Goal: Communication & Community: Answer question/provide support

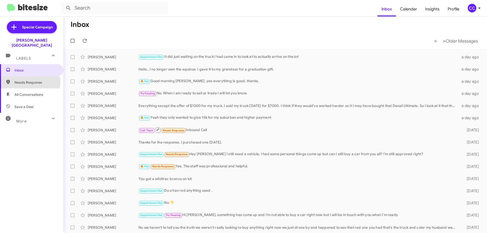
click at [20, 80] on span "Needs Response" at bounding box center [35, 82] width 43 height 5
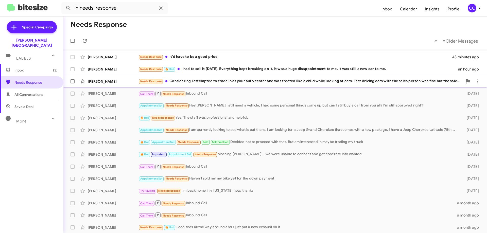
click at [95, 79] on div "[PERSON_NAME] Needs Response Considering I attempted to trade in at your auto c…" at bounding box center [274, 81] width 415 height 10
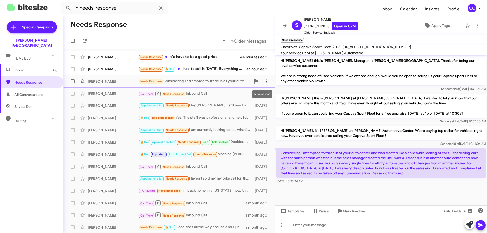
click at [263, 79] on icon at bounding box center [266, 81] width 6 height 6
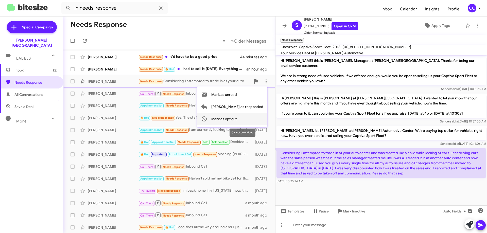
click at [237, 118] on span "Mark as opt out" at bounding box center [223, 119] width 25 height 12
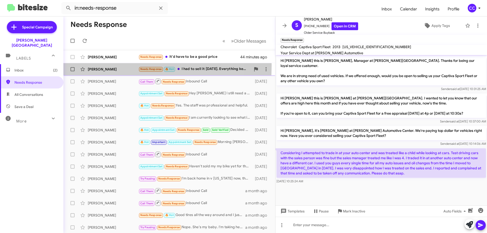
click at [97, 66] on div "[PERSON_NAME] Needs Response 🔥 Hot I had to sell it [DATE]. Everything kept bre…" at bounding box center [169, 69] width 204 height 10
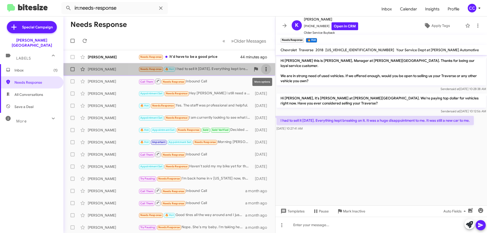
click at [263, 70] on icon at bounding box center [266, 69] width 6 height 6
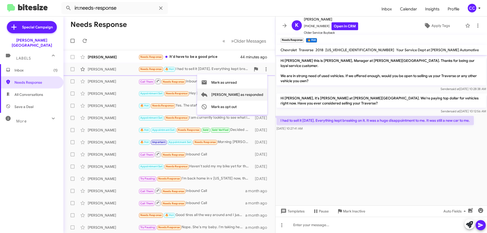
click at [255, 92] on span "[PERSON_NAME] as responded" at bounding box center [237, 94] width 52 height 12
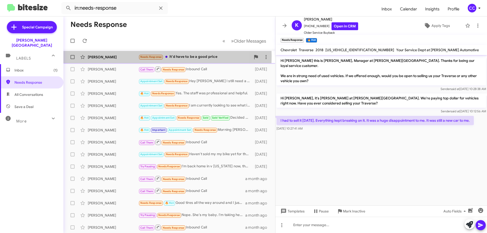
click at [99, 56] on div "[PERSON_NAME]" at bounding box center [113, 57] width 51 height 5
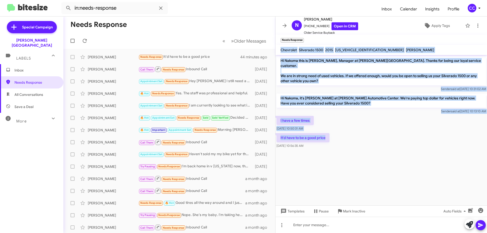
drag, startPoint x: 329, startPoint y: 138, endPoint x: 279, endPoint y: 47, distance: 103.5
click at [279, 47] on div "N [PERSON_NAME] [PHONE_NUMBER] Open in CRM Older Service Buyback Apply Tags Nee…" at bounding box center [380, 124] width 211 height 216
copy div "Chevrolet Silverado 1500 2015 [US_VEHICLE_IDENTIFICATION_NUMBER] [PERSON_NAME] …"
click at [342, 24] on link "Open in CRM" at bounding box center [344, 26] width 27 height 8
click at [265, 57] on icon at bounding box center [266, 57] width 6 height 6
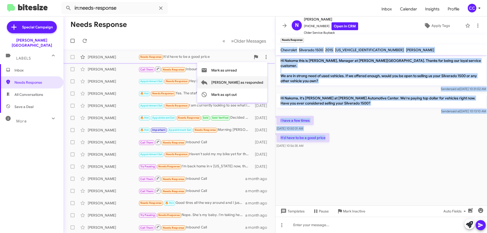
click at [254, 83] on span "[PERSON_NAME] as responded" at bounding box center [237, 82] width 52 height 12
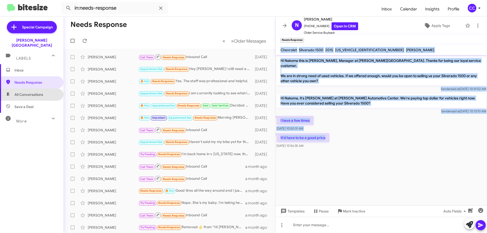
click at [31, 92] on span "All Conversations" at bounding box center [28, 94] width 29 height 5
type input "in:all-conversations"
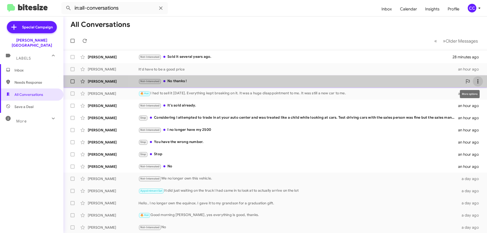
click at [477, 80] on icon at bounding box center [477, 81] width 1 height 4
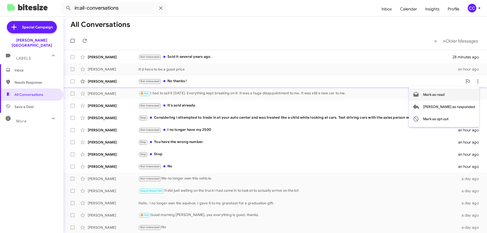
click at [444, 94] on span "Mark as read" at bounding box center [434, 94] width 22 height 12
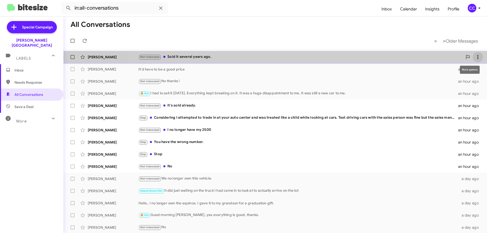
click at [475, 56] on icon at bounding box center [478, 57] width 6 height 6
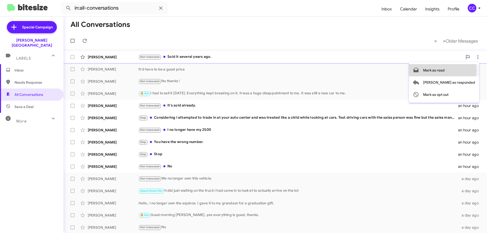
click at [444, 70] on span "Mark as read" at bounding box center [434, 70] width 22 height 12
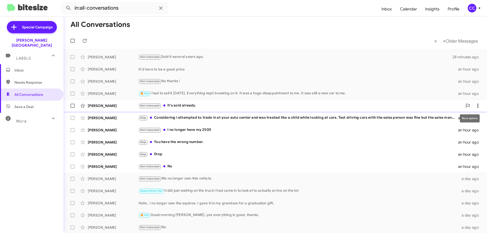
click at [475, 105] on icon at bounding box center [478, 106] width 6 height 6
click at [444, 118] on span "Mark as read" at bounding box center [434, 119] width 22 height 12
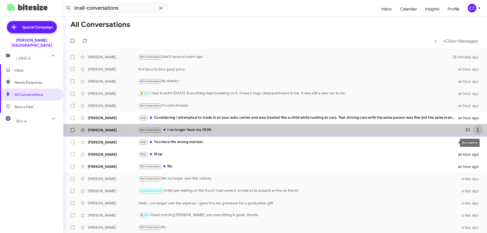
click at [477, 130] on icon at bounding box center [477, 130] width 1 height 4
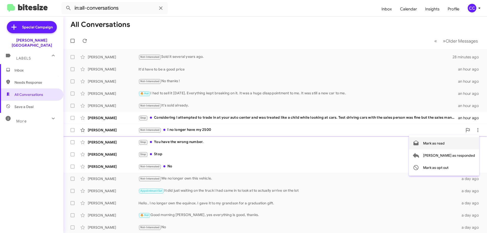
click at [444, 143] on span "Mark as read" at bounding box center [434, 143] width 22 height 12
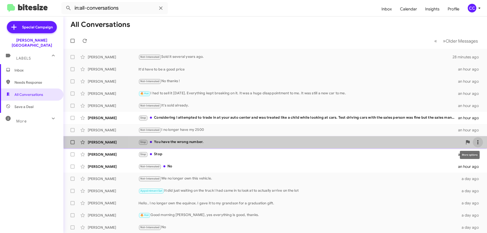
click at [476, 140] on icon at bounding box center [478, 142] width 6 height 6
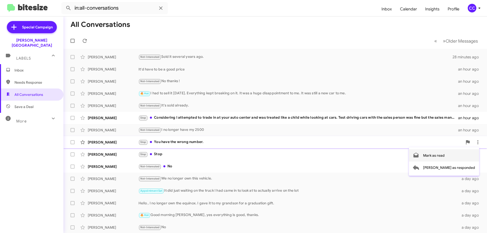
click at [444, 154] on span "Mark as read" at bounding box center [434, 155] width 22 height 12
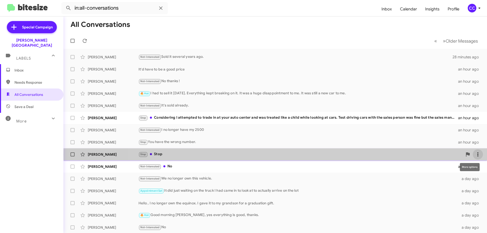
click at [475, 155] on icon at bounding box center [478, 154] width 6 height 6
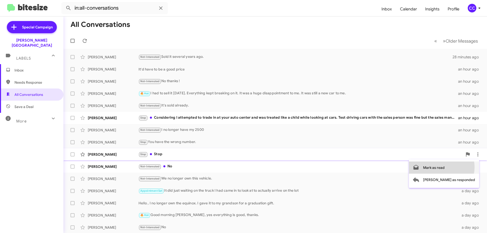
click at [444, 167] on span "Mark as read" at bounding box center [434, 167] width 22 height 12
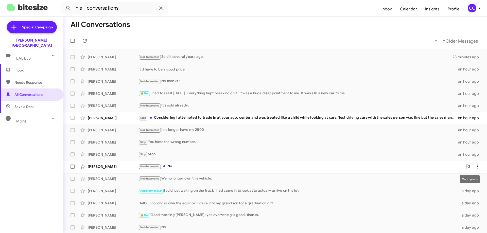
click at [476, 167] on icon at bounding box center [478, 167] width 6 height 6
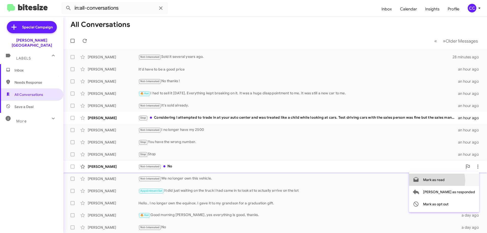
click at [444, 180] on span "Mark as read" at bounding box center [434, 180] width 22 height 12
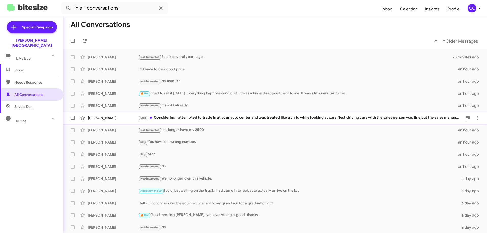
click at [97, 118] on div "[PERSON_NAME]" at bounding box center [113, 117] width 51 height 5
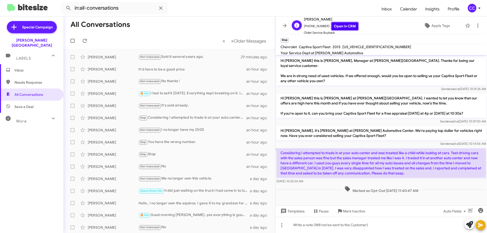
click at [343, 25] on link "Open in CRM" at bounding box center [344, 26] width 27 height 8
click at [18, 68] on span "Inbox" at bounding box center [35, 70] width 43 height 5
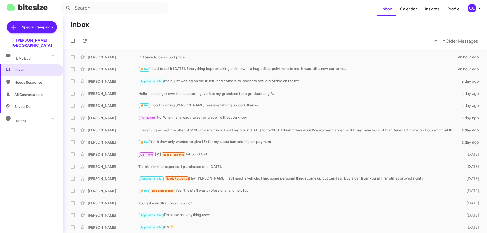
click at [21, 80] on span "Needs Response" at bounding box center [35, 82] width 43 height 5
type input "in:needs-response"
